Goal: Task Accomplishment & Management: Use online tool/utility

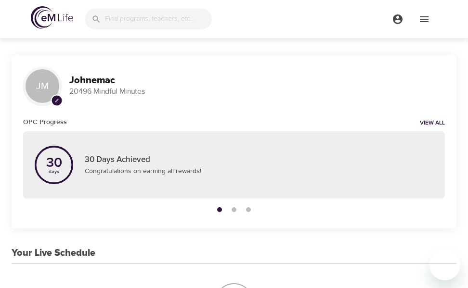
drag, startPoint x: 267, startPoint y: 80, endPoint x: 264, endPoint y: 76, distance: 5.2
click at [266, 79] on h3 "Johnemac" at bounding box center [256, 80] width 375 height 11
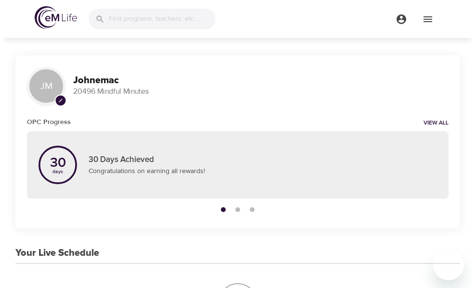
scroll to position [96, 0]
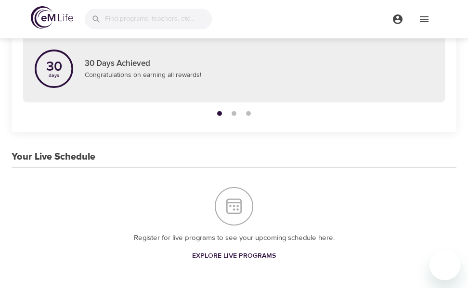
click at [67, 161] on h3 "Your Live Schedule" at bounding box center [54, 157] width 84 height 11
click at [423, 22] on icon "menu" at bounding box center [424, 19] width 12 height 12
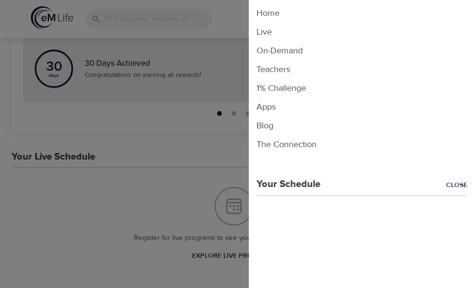
click at [361, 31] on li "Live" at bounding box center [362, 32] width 226 height 19
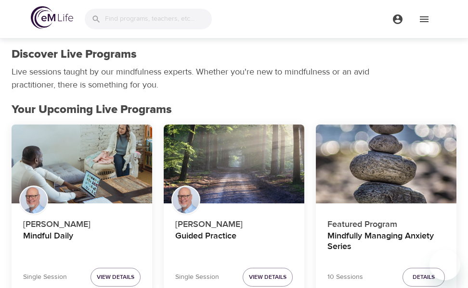
scroll to position [48, 0]
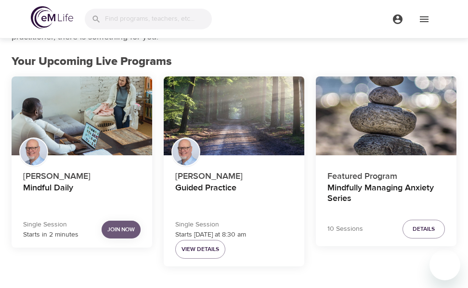
click at [114, 227] on span "Join Now" at bounding box center [120, 230] width 27 height 10
